Goal: Task Accomplishment & Management: Manage account settings

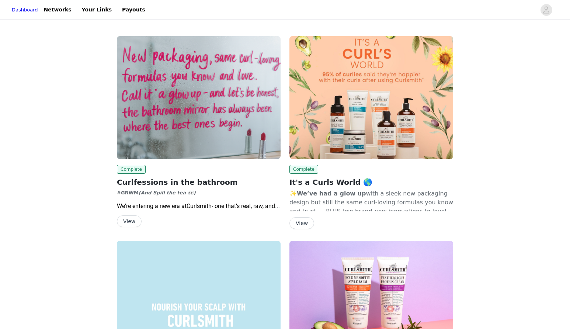
click at [129, 224] on button "View" at bounding box center [129, 221] width 25 height 12
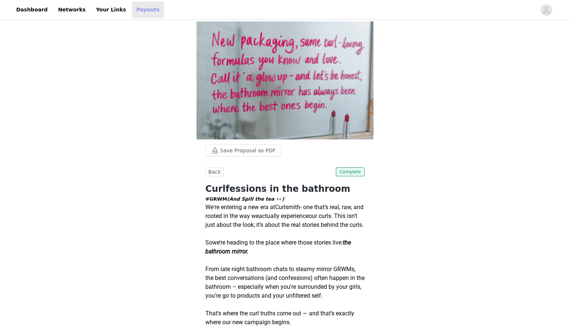
click at [133, 9] on link "Payouts" at bounding box center [148, 9] width 32 height 17
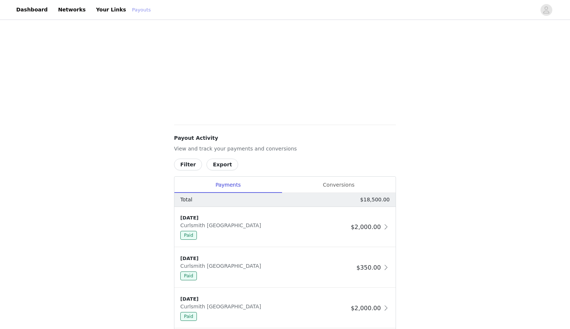
scroll to position [275, 0]
